Goal: Answer question/provide support: Share knowledge or assist other users

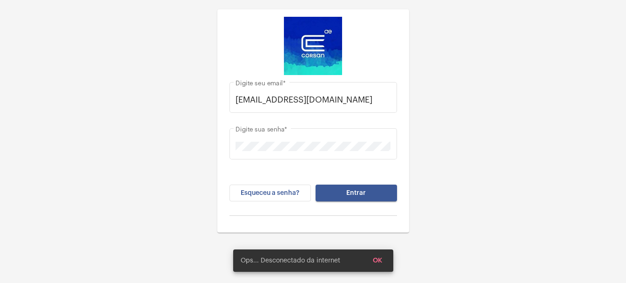
click at [377, 190] on button "Entrar" at bounding box center [357, 192] width 82 height 17
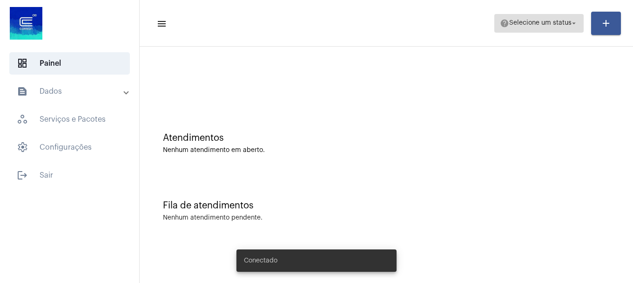
click at [541, 24] on span "Selecione um status" at bounding box center [540, 23] width 62 height 7
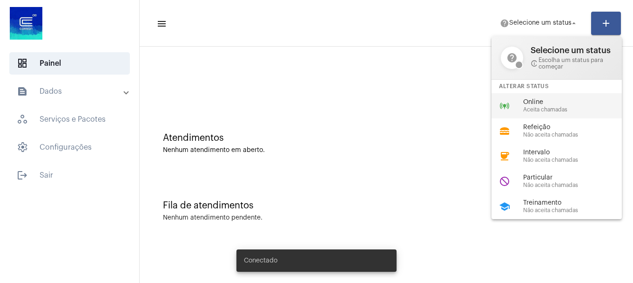
click at [559, 111] on span "Aceita chamadas" at bounding box center [576, 110] width 106 height 6
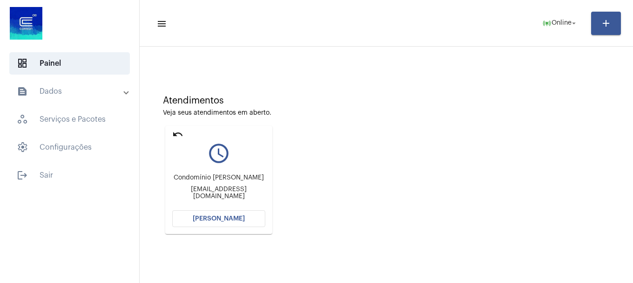
scroll to position [82, 0]
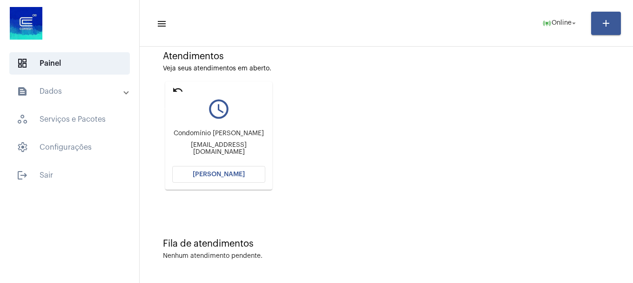
click at [182, 91] on mat-icon "undo" at bounding box center [177, 89] width 11 height 11
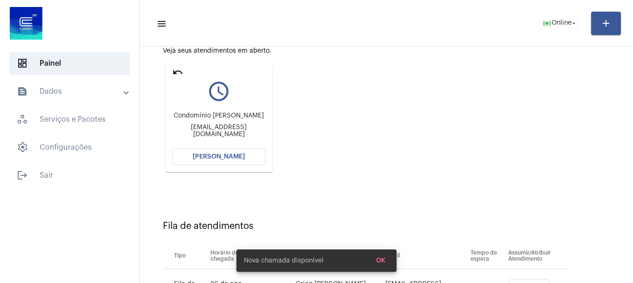
scroll to position [148, 0]
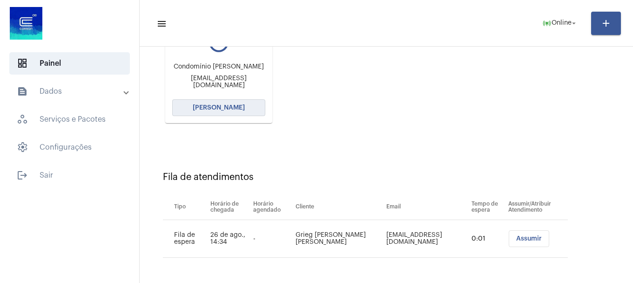
click at [252, 106] on button "[PERSON_NAME]" at bounding box center [218, 107] width 93 height 17
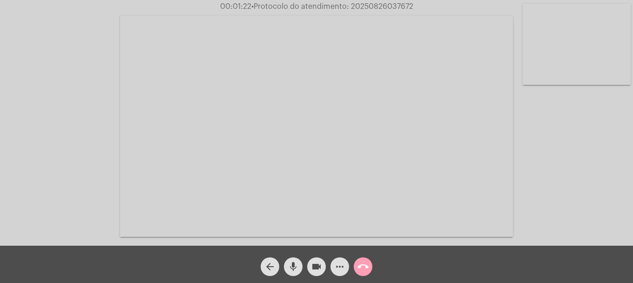
click at [361, 273] on span "call_end" at bounding box center [363, 266] width 11 height 19
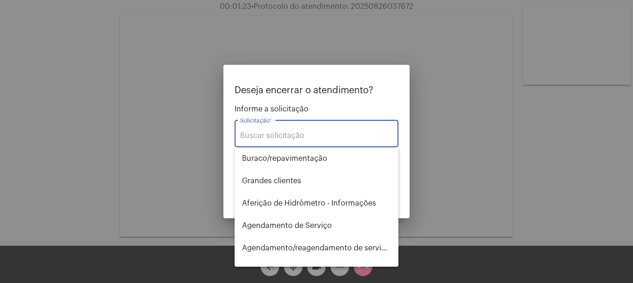
click at [312, 138] on input "Solicitação *" at bounding box center [316, 135] width 153 height 8
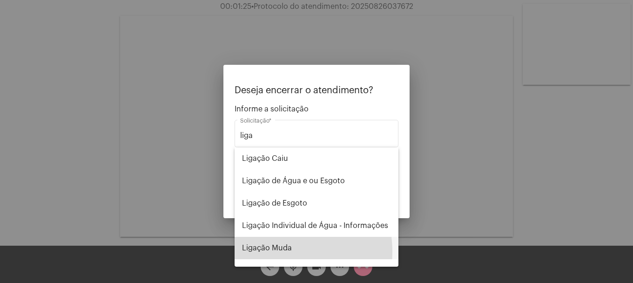
click at [269, 251] on span "Ligação Muda" at bounding box center [316, 248] width 149 height 22
type input "Ligação Muda"
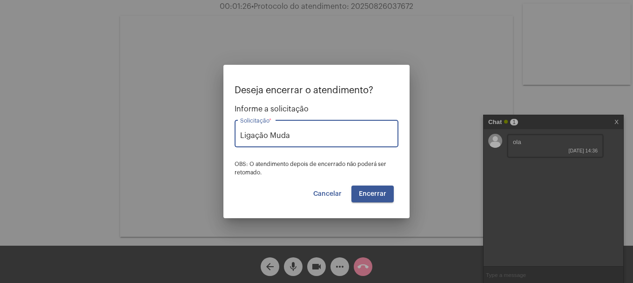
click at [364, 192] on span "Encerrar" at bounding box center [372, 193] width 27 height 7
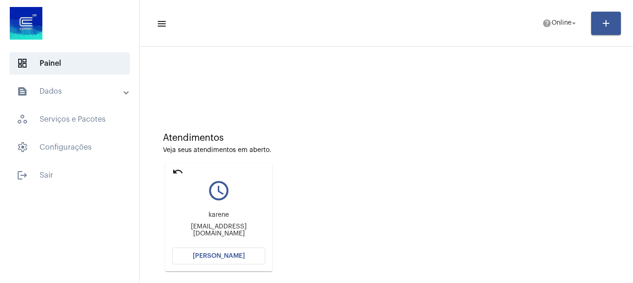
scroll to position [82, 0]
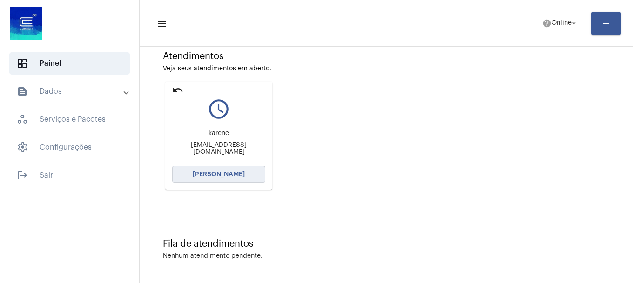
click at [237, 172] on span "[PERSON_NAME]" at bounding box center [219, 174] width 52 height 7
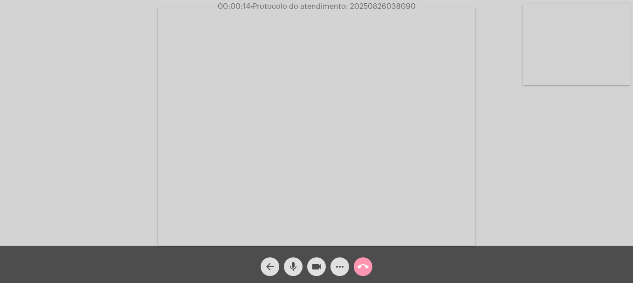
click at [566, 35] on video at bounding box center [577, 44] width 108 height 81
click at [160, 132] on video at bounding box center [123, 125] width 108 height 81
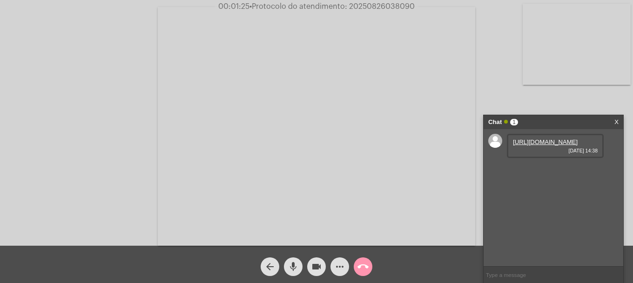
click at [541, 142] on link "[URL][DOMAIN_NAME]" at bounding box center [545, 141] width 65 height 7
click at [553, 172] on link "[URL][DOMAIN_NAME]" at bounding box center [545, 168] width 65 height 7
click at [348, 267] on button "more_horiz" at bounding box center [340, 266] width 19 height 19
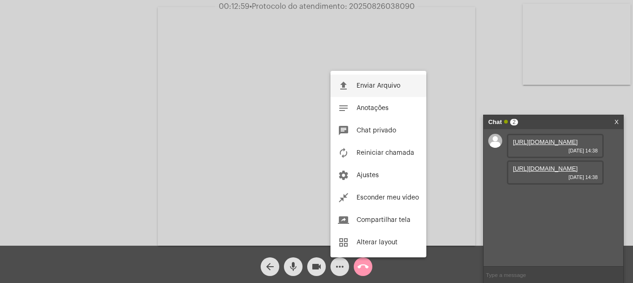
click at [384, 90] on button "file_upload Enviar Arquivo" at bounding box center [379, 86] width 96 height 22
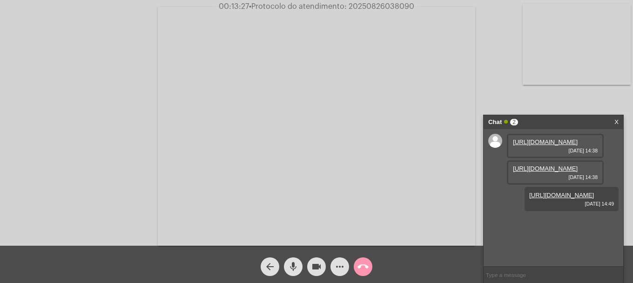
scroll to position [8, 0]
click at [543, 59] on video at bounding box center [577, 44] width 108 height 81
click at [142, 81] on div at bounding box center [123, 125] width 108 height 243
click at [292, 262] on mat-icon "mic" at bounding box center [293, 266] width 11 height 11
click at [295, 265] on mat-icon "mic_off" at bounding box center [293, 266] width 11 height 11
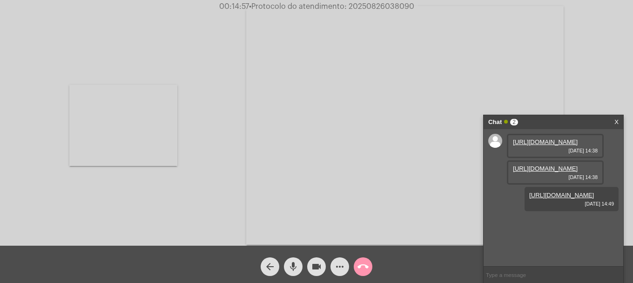
click at [376, 7] on span "• Protocolo do atendimento: 20250826038090" at bounding box center [331, 6] width 165 height 7
copy span "20250826038090"
click at [537, 276] on input "text" at bounding box center [554, 274] width 140 height 16
paste input "20250826038090"
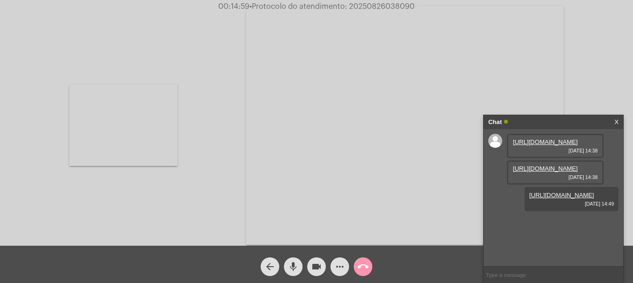
type input "20250826038090"
click at [362, 267] on mat-icon "call_end" at bounding box center [363, 266] width 11 height 11
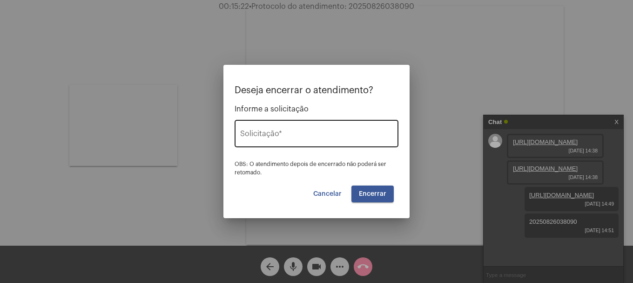
click at [316, 135] on input "Solicitação *" at bounding box center [316, 135] width 153 height 8
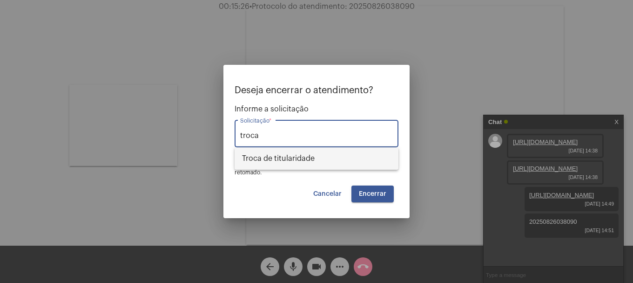
click at [295, 156] on span "Troca de titularidade" at bounding box center [316, 158] width 149 height 22
type input "Troca de titularidade"
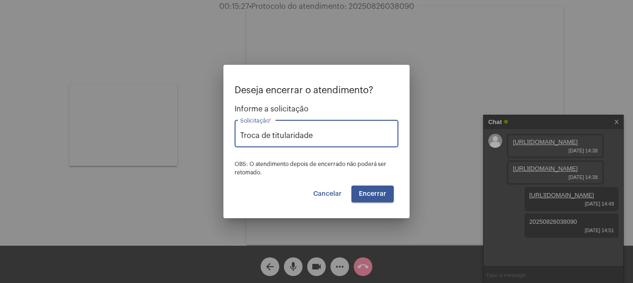
click at [372, 195] on span "Encerrar" at bounding box center [372, 193] width 27 height 7
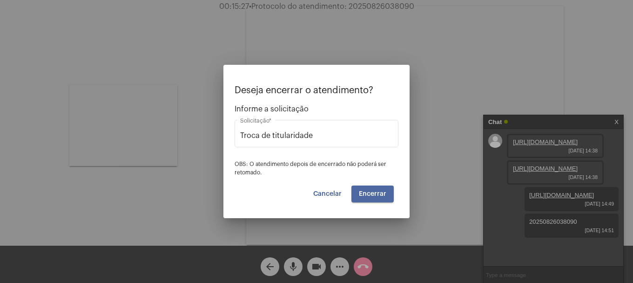
click at [372, 195] on span "Encerrar" at bounding box center [372, 193] width 27 height 7
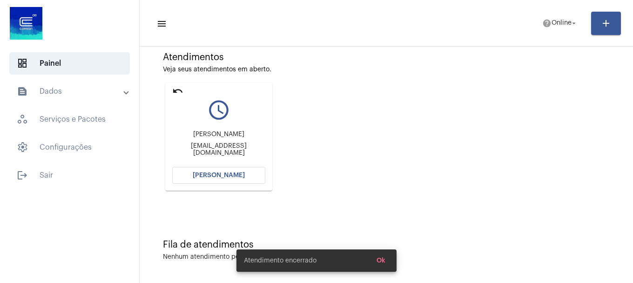
scroll to position [82, 0]
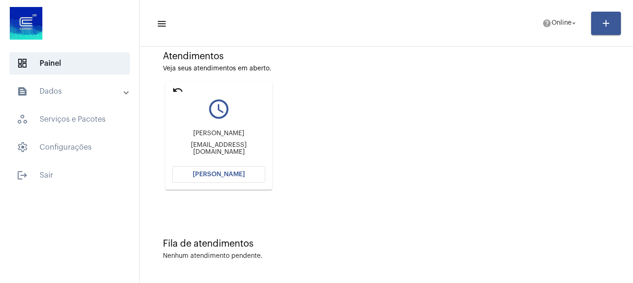
click at [231, 177] on span "[PERSON_NAME]" at bounding box center [219, 174] width 52 height 7
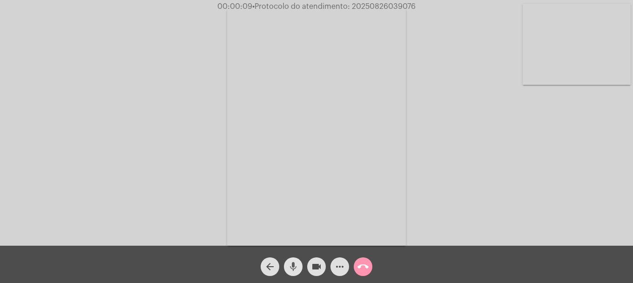
click at [297, 261] on span "mic" at bounding box center [293, 266] width 11 height 19
click at [289, 271] on mat-icon "mic_off" at bounding box center [293, 266] width 11 height 11
click at [592, 58] on video at bounding box center [577, 44] width 108 height 81
click at [342, 267] on mat-icon "more_horiz" at bounding box center [339, 266] width 11 height 11
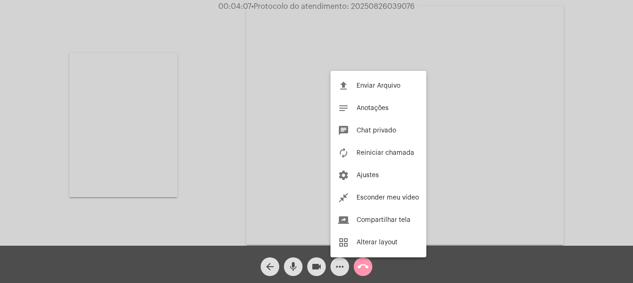
click at [356, 274] on div at bounding box center [316, 141] width 633 height 283
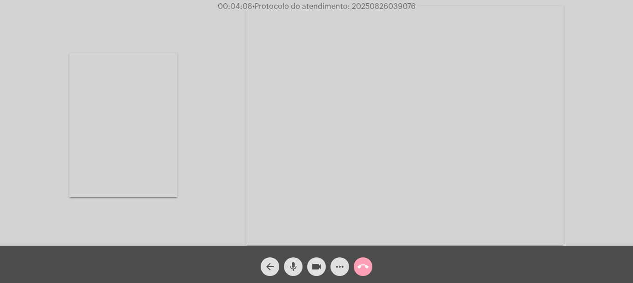
click at [360, 269] on mat-icon "call_end" at bounding box center [363, 266] width 11 height 11
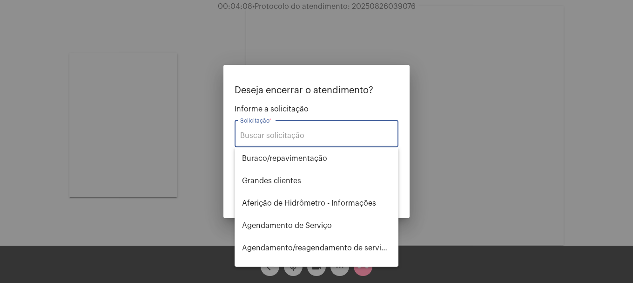
click at [346, 133] on input "Solicitação *" at bounding box center [316, 135] width 153 height 8
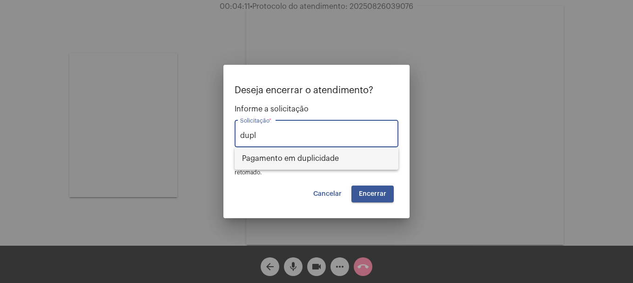
click at [351, 167] on span "Pagamento em duplicidade" at bounding box center [316, 158] width 149 height 22
type input "Pagamento em duplicidade"
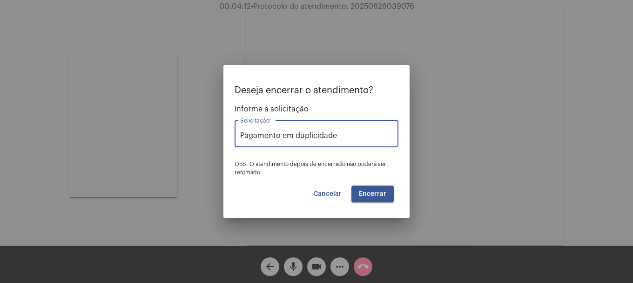
click at [364, 193] on span "Encerrar" at bounding box center [372, 193] width 27 height 7
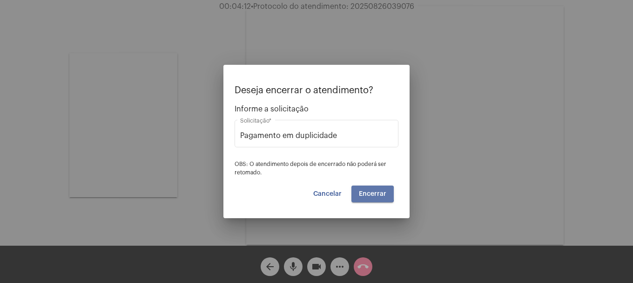
click at [364, 193] on span "Encerrar" at bounding box center [372, 193] width 27 height 7
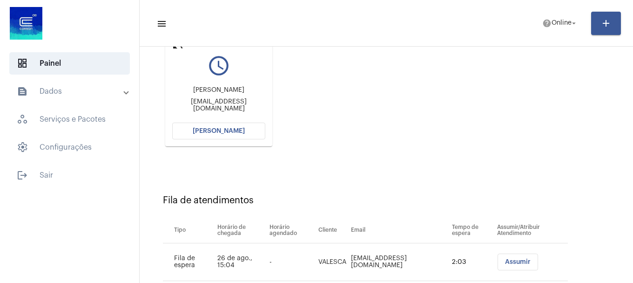
scroll to position [102, 0]
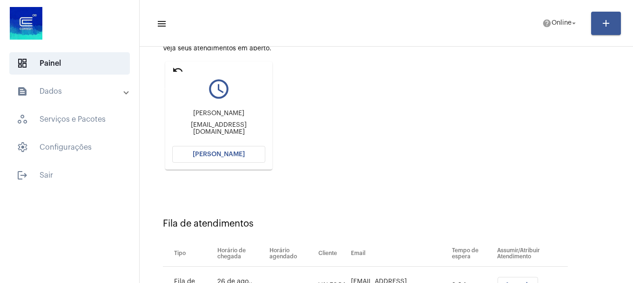
click at [177, 68] on mat-icon "undo" at bounding box center [177, 69] width 11 height 11
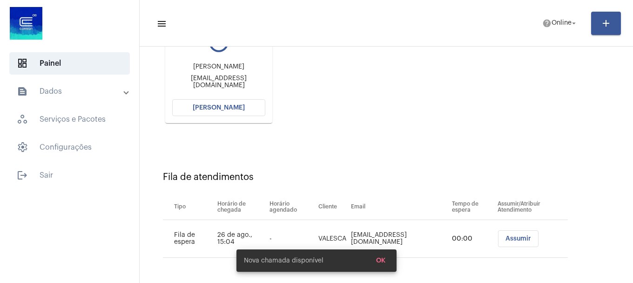
scroll to position [28, 0]
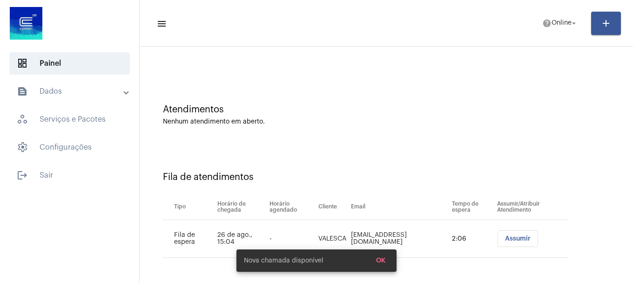
click at [482, 242] on td "2:06" at bounding box center [472, 239] width 45 height 38
click at [510, 241] on span "Assumir" at bounding box center [518, 238] width 26 height 7
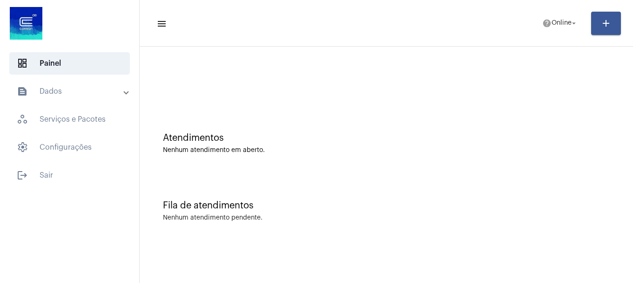
scroll to position [0, 0]
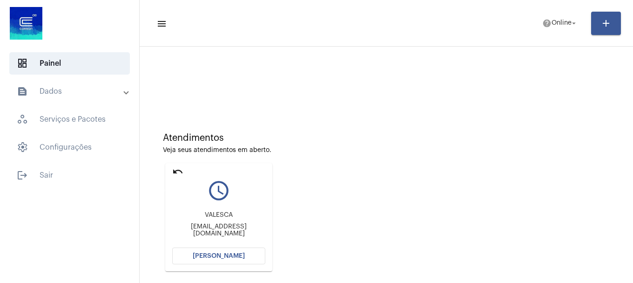
drag, startPoint x: 177, startPoint y: 172, endPoint x: 424, endPoint y: 86, distance: 261.0
click at [177, 172] on mat-icon "undo" at bounding box center [177, 171] width 11 height 11
click at [559, 30] on span "help Online arrow_drop_down" at bounding box center [561, 22] width 36 height 17
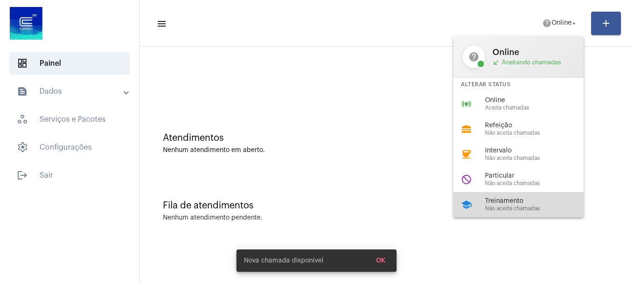
click at [510, 203] on span "Treinamento" at bounding box center [538, 200] width 106 height 7
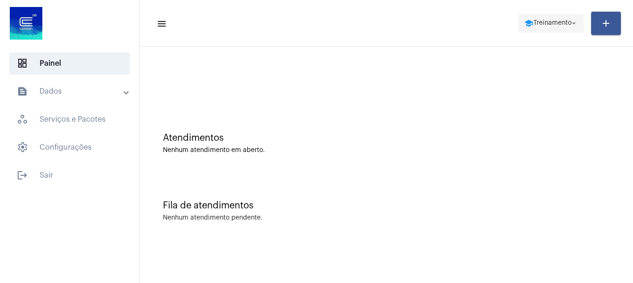
click at [553, 23] on span "Treinamento" at bounding box center [553, 23] width 38 height 7
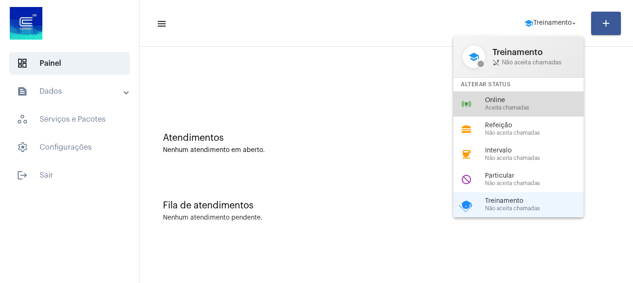
click at [524, 95] on div "online_prediction Online Aceita chamadas" at bounding box center [526, 103] width 145 height 25
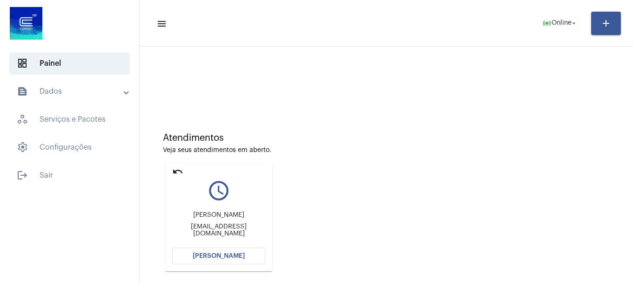
click at [44, 92] on mat-panel-title "text_snippet_outlined Dados" at bounding box center [71, 91] width 108 height 11
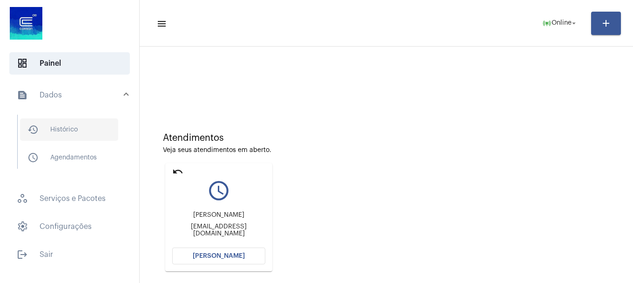
click at [56, 123] on span "history_outlined Histórico" at bounding box center [69, 129] width 98 height 22
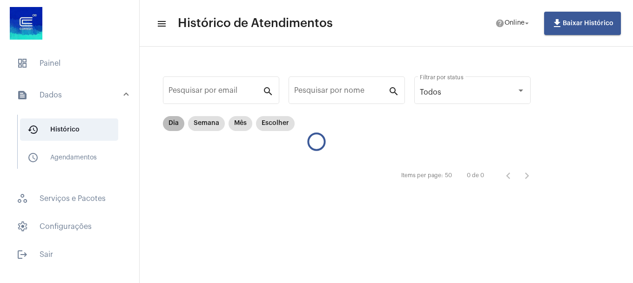
click at [179, 123] on mat-chip "Dia" at bounding box center [173, 123] width 21 height 15
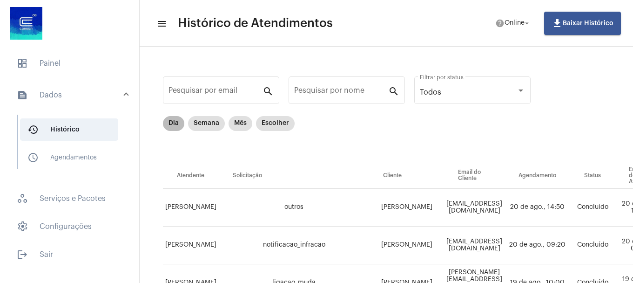
click at [171, 123] on mat-chip "Dia" at bounding box center [173, 123] width 21 height 15
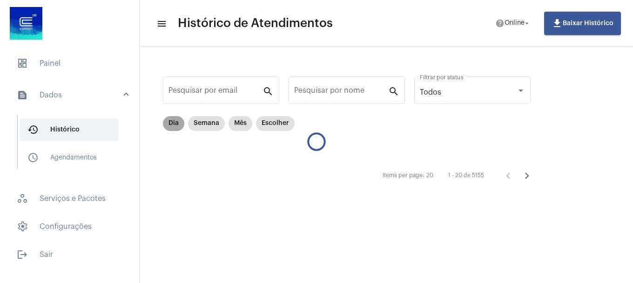
click at [171, 123] on mat-chip "Dia" at bounding box center [173, 123] width 21 height 15
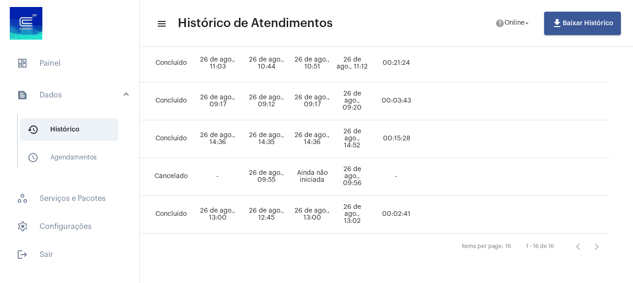
scroll to position [566, 0]
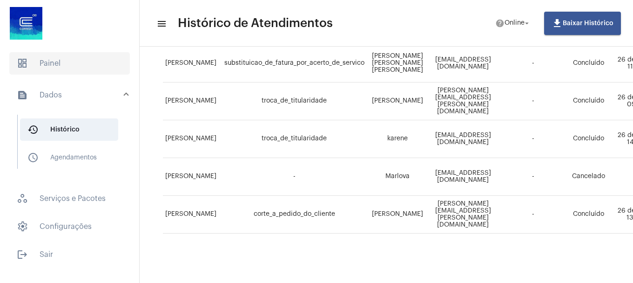
click at [78, 67] on span "dashboard Painel" at bounding box center [69, 63] width 121 height 22
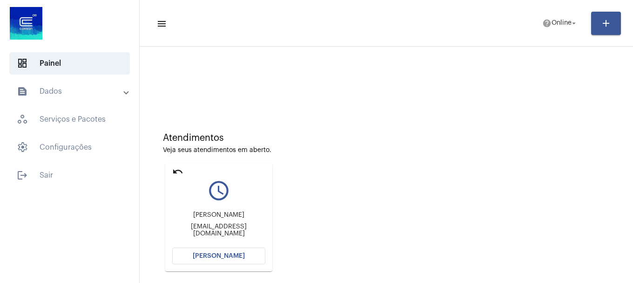
click at [214, 260] on button "[PERSON_NAME]" at bounding box center [218, 255] width 93 height 17
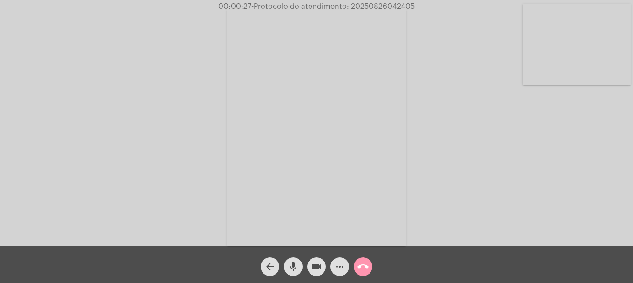
click at [597, 45] on video at bounding box center [577, 44] width 108 height 81
click at [165, 171] on video at bounding box center [123, 125] width 108 height 144
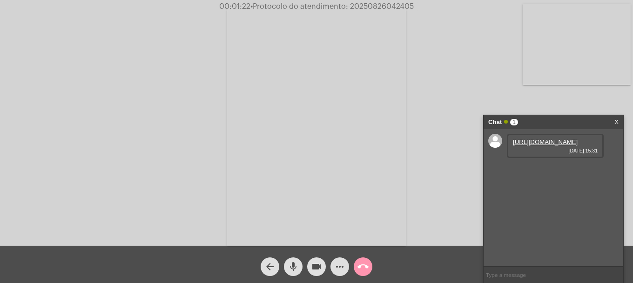
click at [534, 139] on link "[URL][DOMAIN_NAME]" at bounding box center [545, 141] width 65 height 7
click at [312, 265] on mat-icon "videocam" at bounding box center [316, 266] width 11 height 11
drag, startPoint x: 318, startPoint y: 271, endPoint x: 461, endPoint y: 223, distance: 151.0
click at [318, 271] on mat-icon "videocam_off" at bounding box center [316, 266] width 11 height 11
click at [555, 172] on link "[URL][DOMAIN_NAME]" at bounding box center [545, 168] width 65 height 7
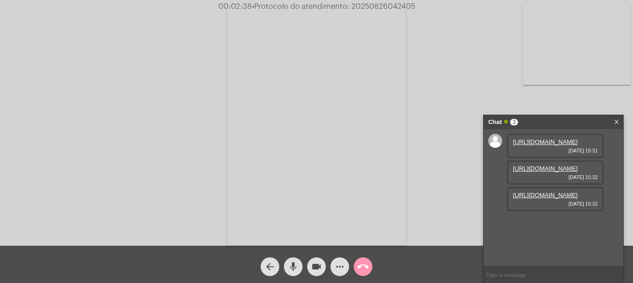
scroll to position [8, 0]
click at [536, 198] on link "[URL][DOMAIN_NAME]" at bounding box center [545, 194] width 65 height 7
click at [316, 273] on span "videocam" at bounding box center [316, 266] width 11 height 19
click at [319, 272] on mat-icon "videocam_off" at bounding box center [316, 266] width 11 height 11
click at [319, 264] on mat-icon "videocam" at bounding box center [316, 266] width 11 height 11
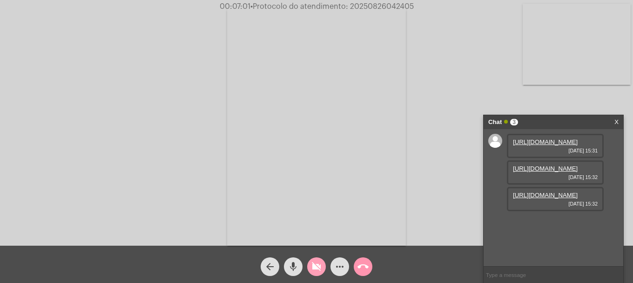
click at [315, 268] on mat-icon "videocam_off" at bounding box center [316, 266] width 11 height 11
click at [319, 265] on mat-icon "videocam" at bounding box center [316, 266] width 11 height 11
click at [319, 260] on span "videocam_off" at bounding box center [316, 266] width 11 height 19
click at [341, 271] on mat-icon "more_horiz" at bounding box center [339, 266] width 11 height 11
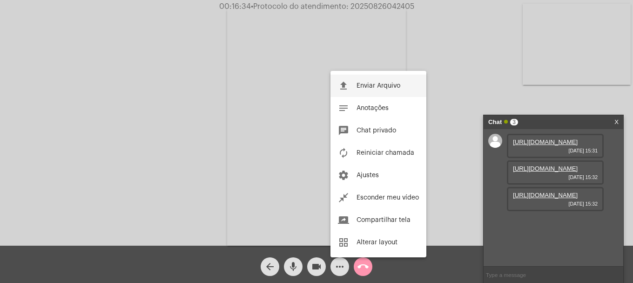
click at [381, 87] on span "Enviar Arquivo" at bounding box center [379, 85] width 44 height 7
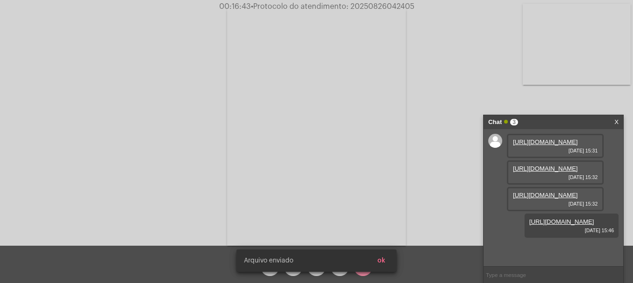
scroll to position [55, 0]
click at [378, 260] on span "ok" at bounding box center [382, 260] width 8 height 7
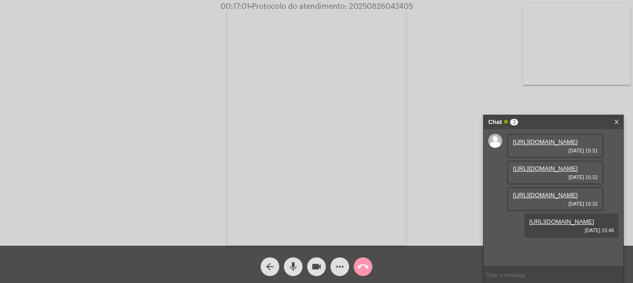
click at [387, 6] on span "• Protocolo do atendimento: 20250826042405" at bounding box center [331, 6] width 163 height 7
copy span "20250826042405"
click at [521, 277] on input "text" at bounding box center [554, 274] width 140 height 16
paste input "20250826042405"
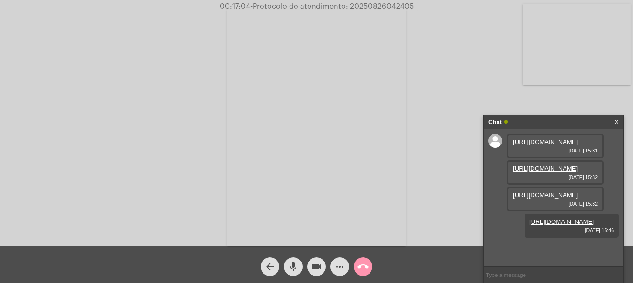
type input "20250826042405"
click at [364, 270] on mat-icon "call_end" at bounding box center [363, 266] width 11 height 11
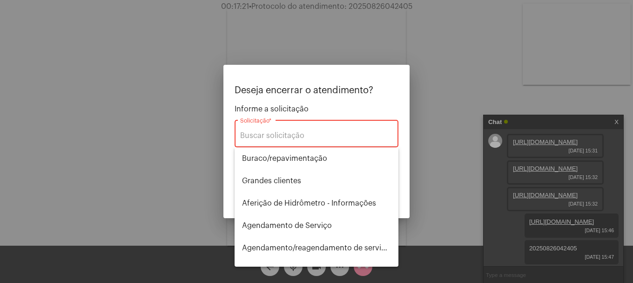
click at [317, 140] on div "Solicitação *" at bounding box center [316, 132] width 153 height 29
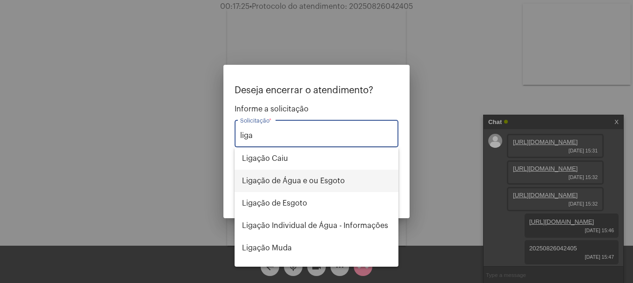
click at [322, 182] on span "Ligação de Água e ou Esgoto" at bounding box center [316, 181] width 149 height 22
type input "Ligação de Água e ou Esgoto"
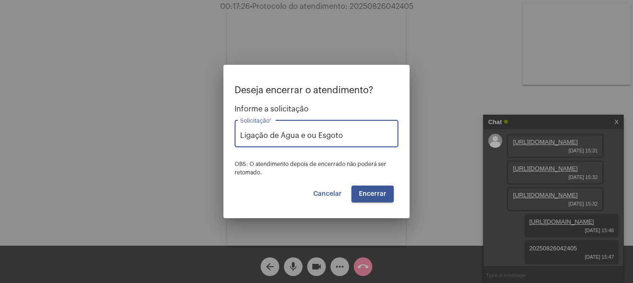
click at [369, 202] on mat-dialog-container "Deseja encerrar o atendimento? Informe a solicitação Ligação de Água e ou Esgot…" at bounding box center [317, 141] width 186 height 153
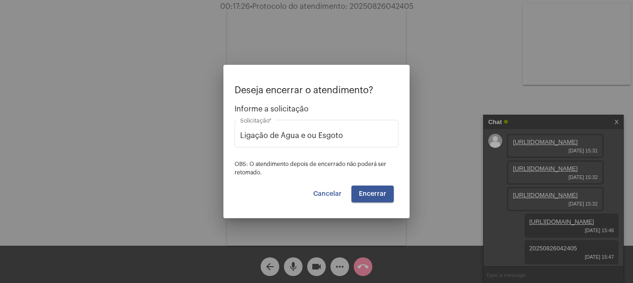
click at [369, 202] on mat-dialog-container "Deseja encerrar o atendimento? Informe a solicitação Ligação de Água e ou Esgot…" at bounding box center [317, 141] width 186 height 153
click at [371, 200] on button "Encerrar" at bounding box center [373, 193] width 42 height 17
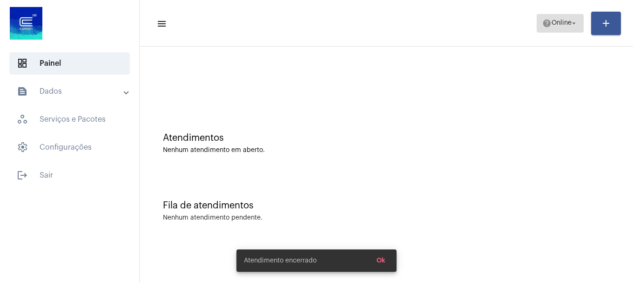
click at [571, 19] on mat-icon "arrow_drop_down" at bounding box center [574, 23] width 8 height 8
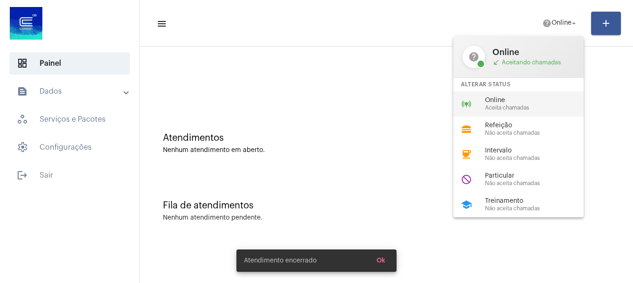
click at [531, 101] on span "Online" at bounding box center [538, 100] width 106 height 7
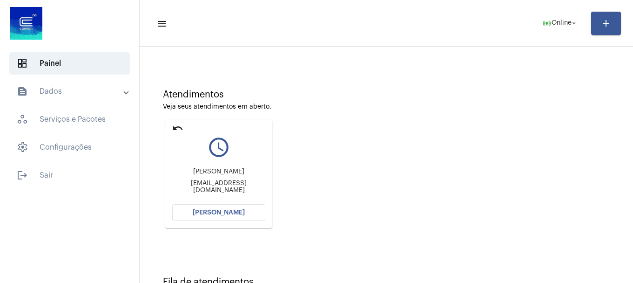
scroll to position [82, 0]
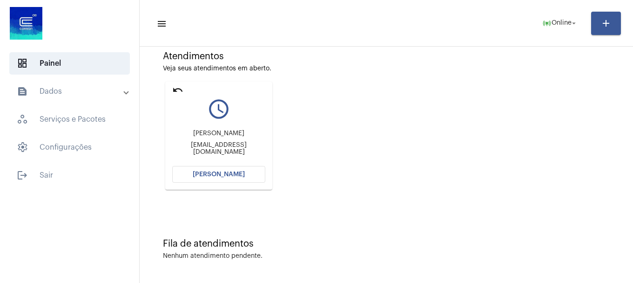
click at [243, 170] on button "[PERSON_NAME]" at bounding box center [218, 174] width 93 height 17
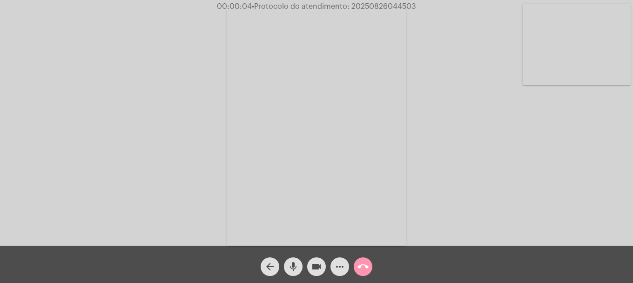
click at [549, 53] on video at bounding box center [577, 44] width 108 height 81
click at [156, 117] on video at bounding box center [123, 125] width 108 height 144
click at [72, 113] on div "Acessando Câmera e Microfone..." at bounding box center [317, 124] width 632 height 245
click at [311, 268] on button "videocam" at bounding box center [316, 266] width 19 height 19
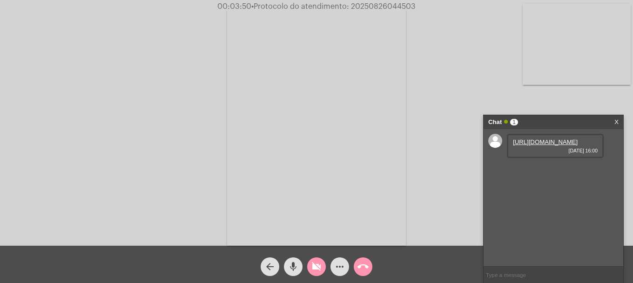
click at [312, 268] on mat-icon "videocam_off" at bounding box center [316, 266] width 11 height 11
click at [537, 145] on link "[URL][DOMAIN_NAME]" at bounding box center [545, 141] width 65 height 7
click at [557, 172] on link "[URL][DOMAIN_NAME]" at bounding box center [545, 168] width 65 height 7
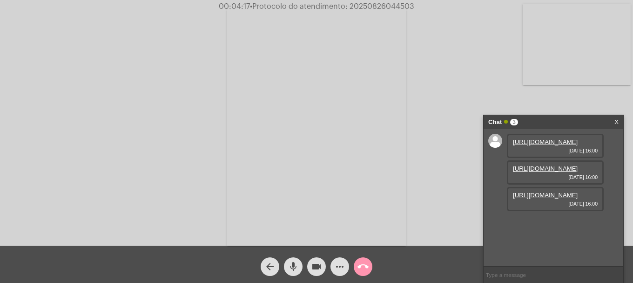
scroll to position [8, 0]
click at [539, 198] on link "[URL][DOMAIN_NAME]" at bounding box center [545, 194] width 65 height 7
click at [339, 267] on mat-icon "more_horiz" at bounding box center [339, 266] width 11 height 11
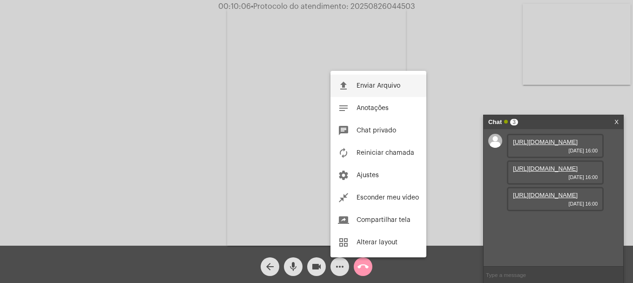
click at [360, 82] on button "file_upload Enviar Arquivo" at bounding box center [379, 86] width 96 height 22
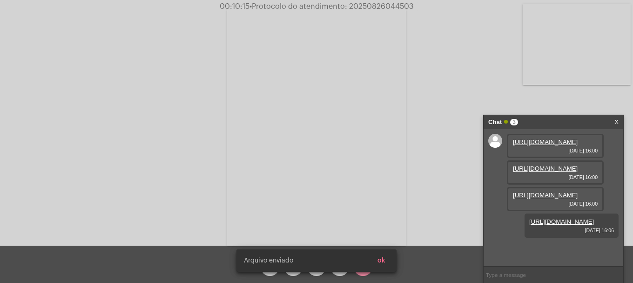
scroll to position [55, 0]
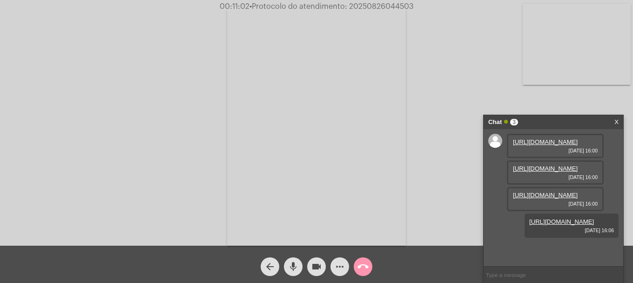
click at [360, 11] on span "00:11:02 • Protocolo do atendimento: 20250826044503" at bounding box center [317, 6] width 202 height 9
copy span "20250826044503"
click at [533, 275] on input "text" at bounding box center [554, 274] width 140 height 16
paste input "20250826044503"
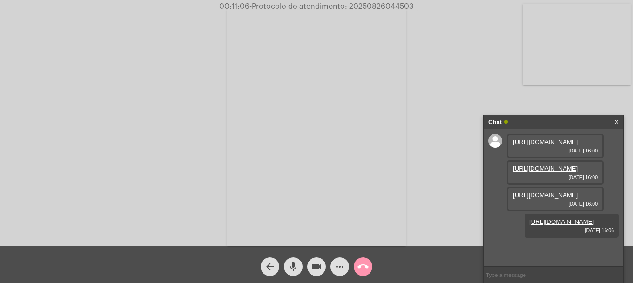
type input "20250826044503"
click at [350, 266] on div "more_horiz" at bounding box center [339, 263] width 23 height 23
click at [371, 265] on button "call_end" at bounding box center [363, 266] width 19 height 19
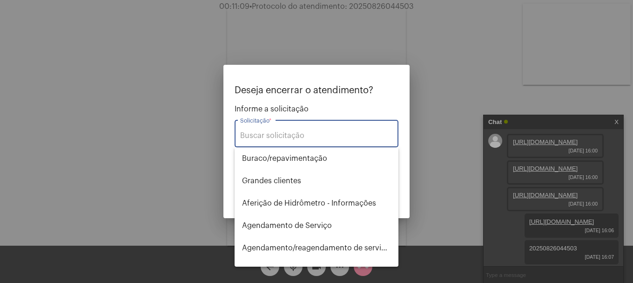
click at [326, 136] on input "Solicitação *" at bounding box center [316, 135] width 153 height 8
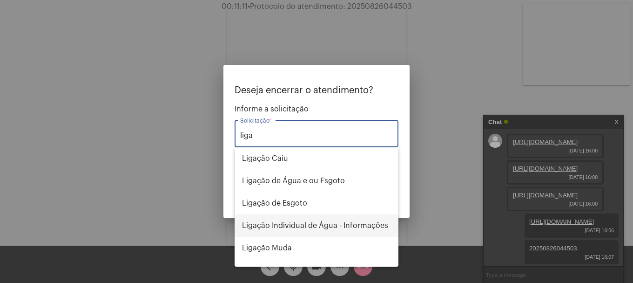
click at [325, 224] on span "Ligação Individual de Água - Informações" at bounding box center [316, 225] width 149 height 22
type input "Ligação Individual de Água - Informações"
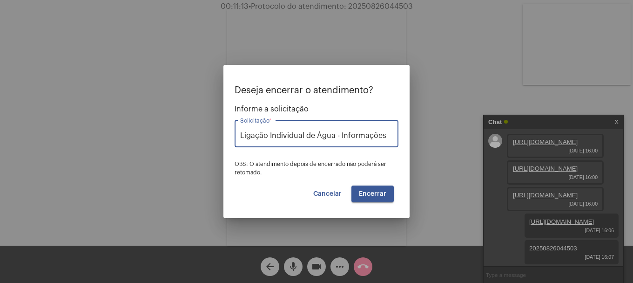
click at [379, 194] on span "Encerrar" at bounding box center [372, 193] width 27 height 7
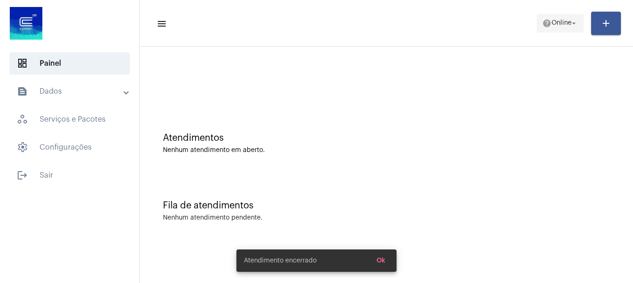
click at [543, 20] on mat-icon "help" at bounding box center [547, 23] width 9 height 9
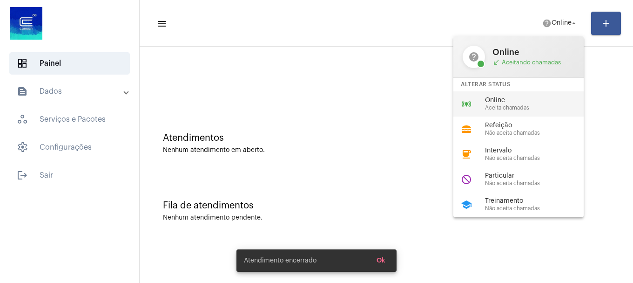
click at [490, 101] on span "Online" at bounding box center [538, 100] width 106 height 7
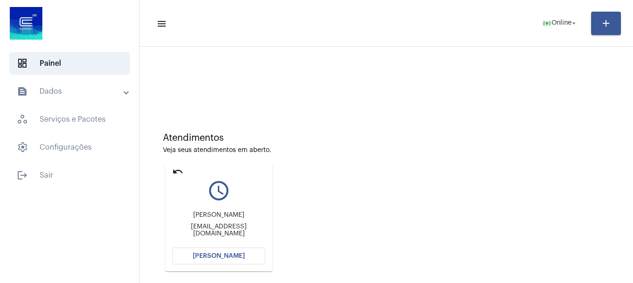
click at [219, 257] on span "[PERSON_NAME]" at bounding box center [219, 255] width 52 height 7
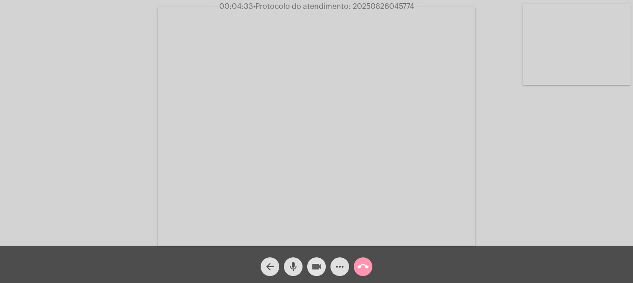
click at [314, 272] on span "videocam" at bounding box center [316, 266] width 11 height 19
click at [314, 272] on span "videocam_off" at bounding box center [316, 266] width 11 height 19
click at [345, 272] on mat-icon "more_horiz" at bounding box center [339, 266] width 11 height 11
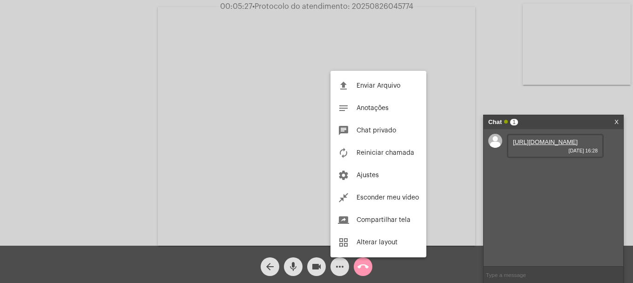
click at [545, 152] on div at bounding box center [316, 141] width 633 height 283
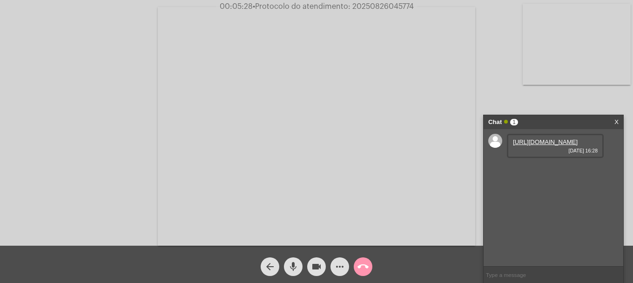
click at [543, 145] on link "[URL][DOMAIN_NAME]" at bounding box center [545, 141] width 65 height 7
click at [378, 9] on span "• Protocolo do atendimento: 20250826045774" at bounding box center [331, 6] width 161 height 7
copy span "20250826045774"
click at [524, 266] on input "text" at bounding box center [554, 274] width 140 height 16
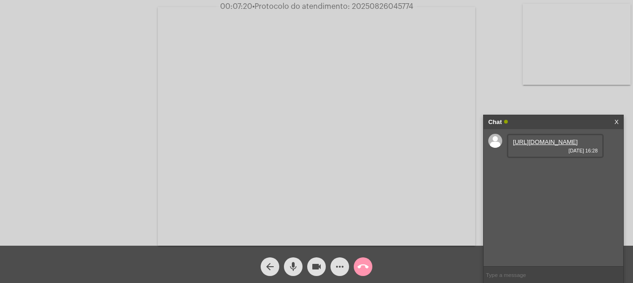
paste input "20250826045774"
type input "20250826045774"
click at [363, 268] on mat-icon "call_end" at bounding box center [363, 266] width 11 height 11
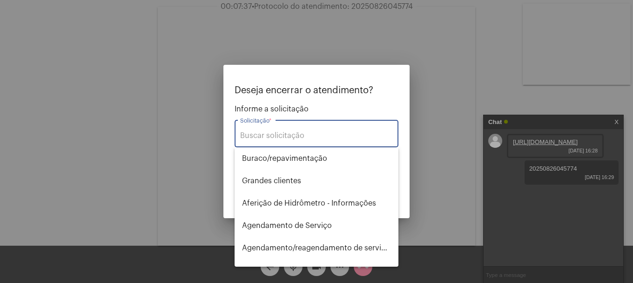
click at [316, 131] on div "Solicitação *" at bounding box center [316, 132] width 153 height 29
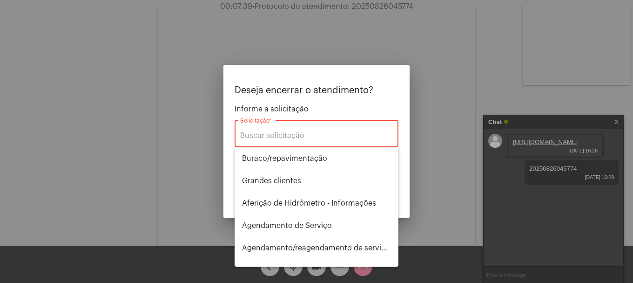
click at [114, 95] on div at bounding box center [316, 141] width 633 height 283
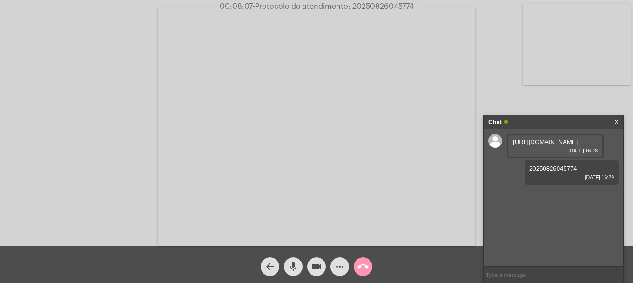
click at [367, 268] on mat-icon "call_end" at bounding box center [363, 266] width 11 height 11
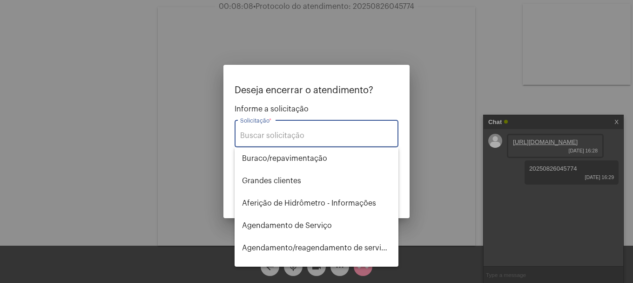
click at [309, 136] on input "Solicitação *" at bounding box center [316, 135] width 153 height 8
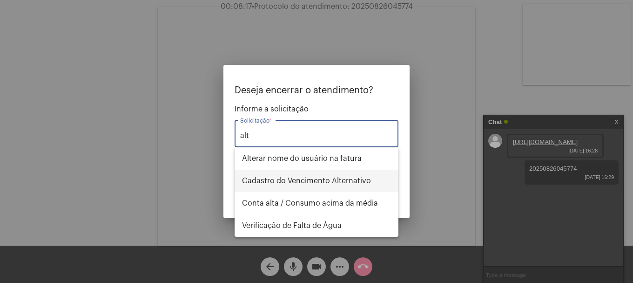
click at [312, 178] on span "Cadastro do Vencimento Alternativo" at bounding box center [316, 181] width 149 height 22
type input "Cadastro do Vencimento Alternativo"
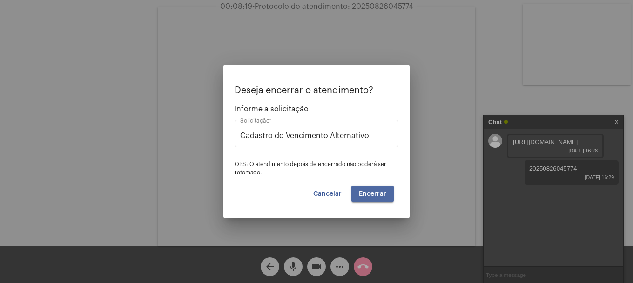
click at [376, 198] on button "Encerrar" at bounding box center [373, 193] width 42 height 17
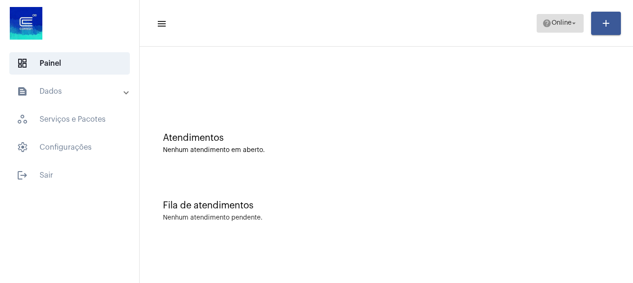
click at [543, 21] on mat-icon "help" at bounding box center [547, 23] width 9 height 9
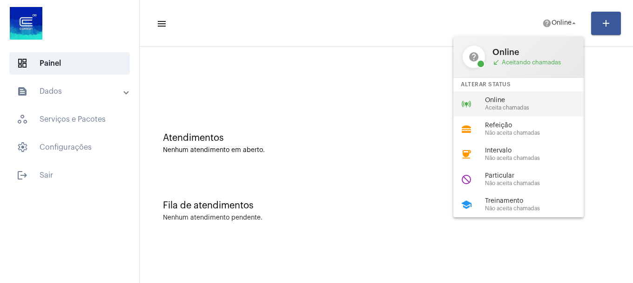
click at [545, 102] on span "Online" at bounding box center [538, 100] width 106 height 7
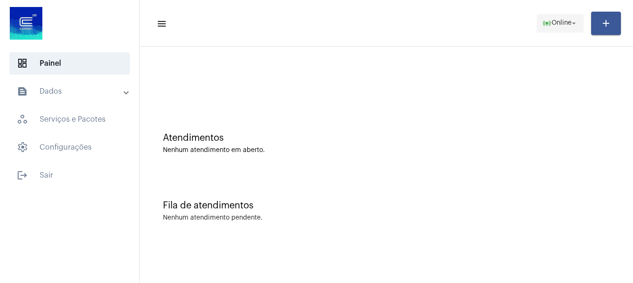
click at [560, 22] on span "Online" at bounding box center [562, 23] width 20 height 7
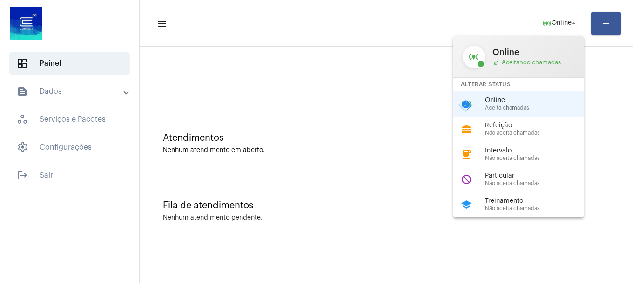
click at [344, 56] on div at bounding box center [316, 141] width 633 height 283
